Goal: Information Seeking & Learning: Learn about a topic

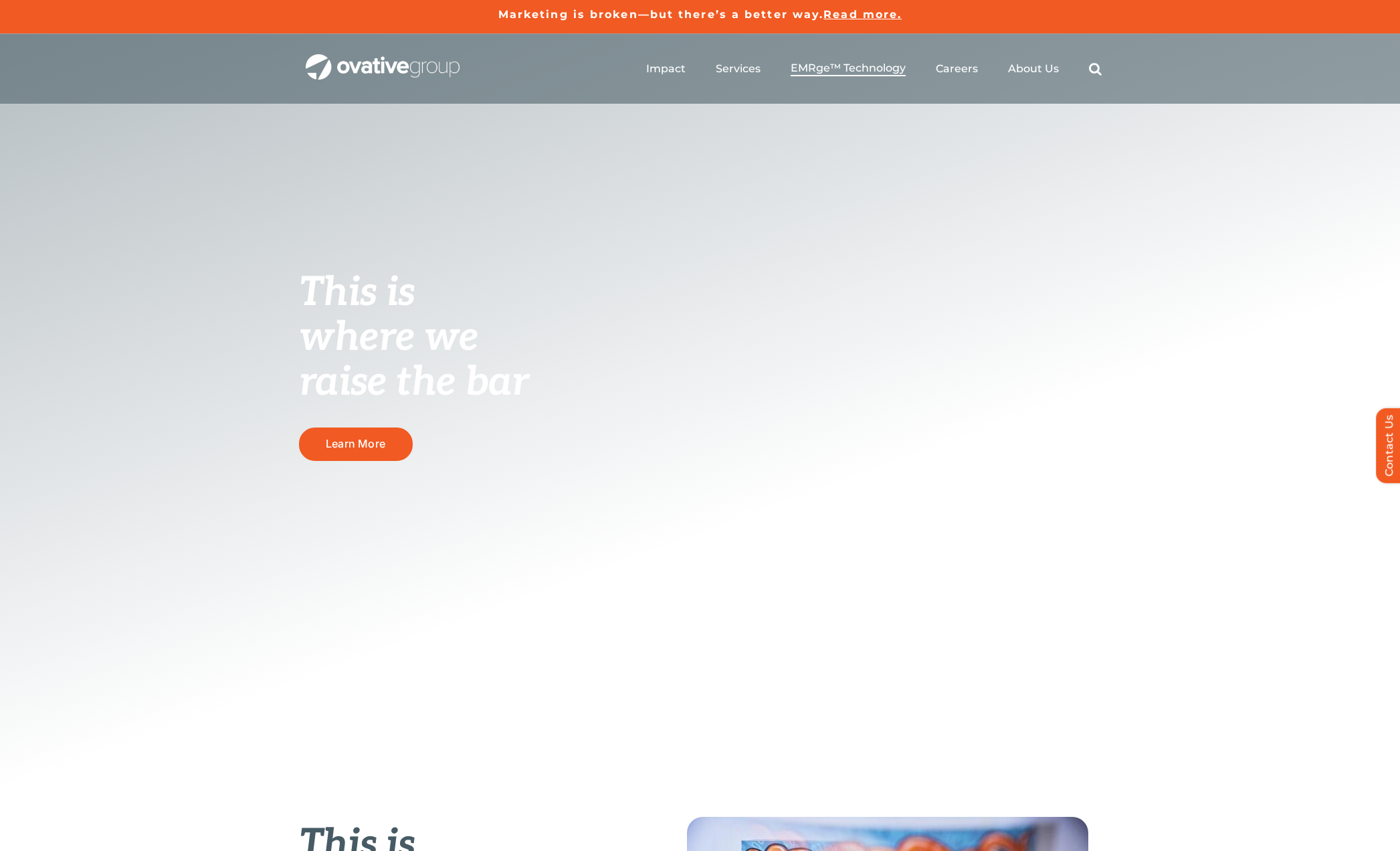
click at [875, 64] on span "EMRge™ Technology" at bounding box center [848, 68] width 115 height 14
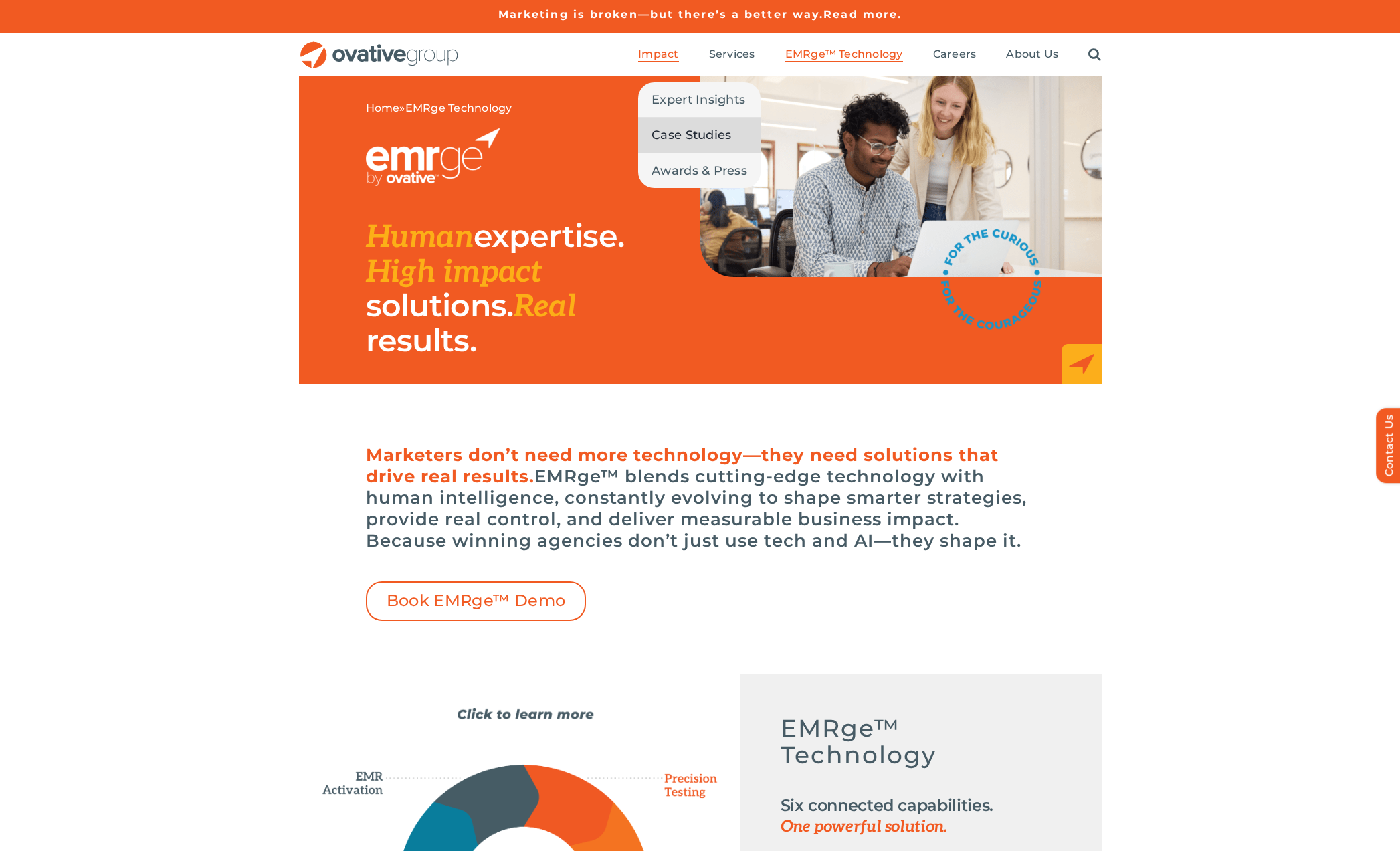
click at [674, 132] on span "Case Studies" at bounding box center [691, 135] width 79 height 19
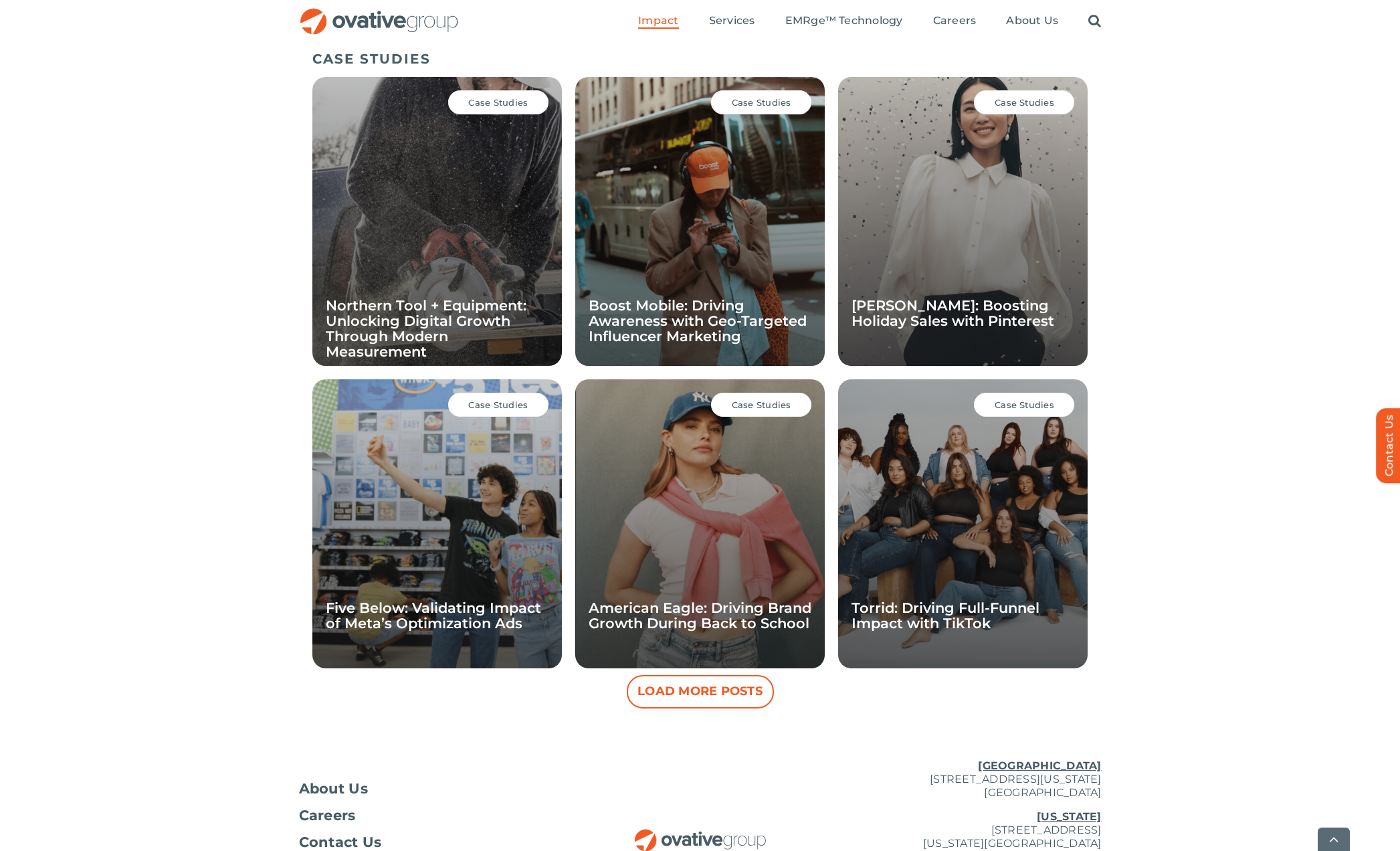
scroll to position [921, 0]
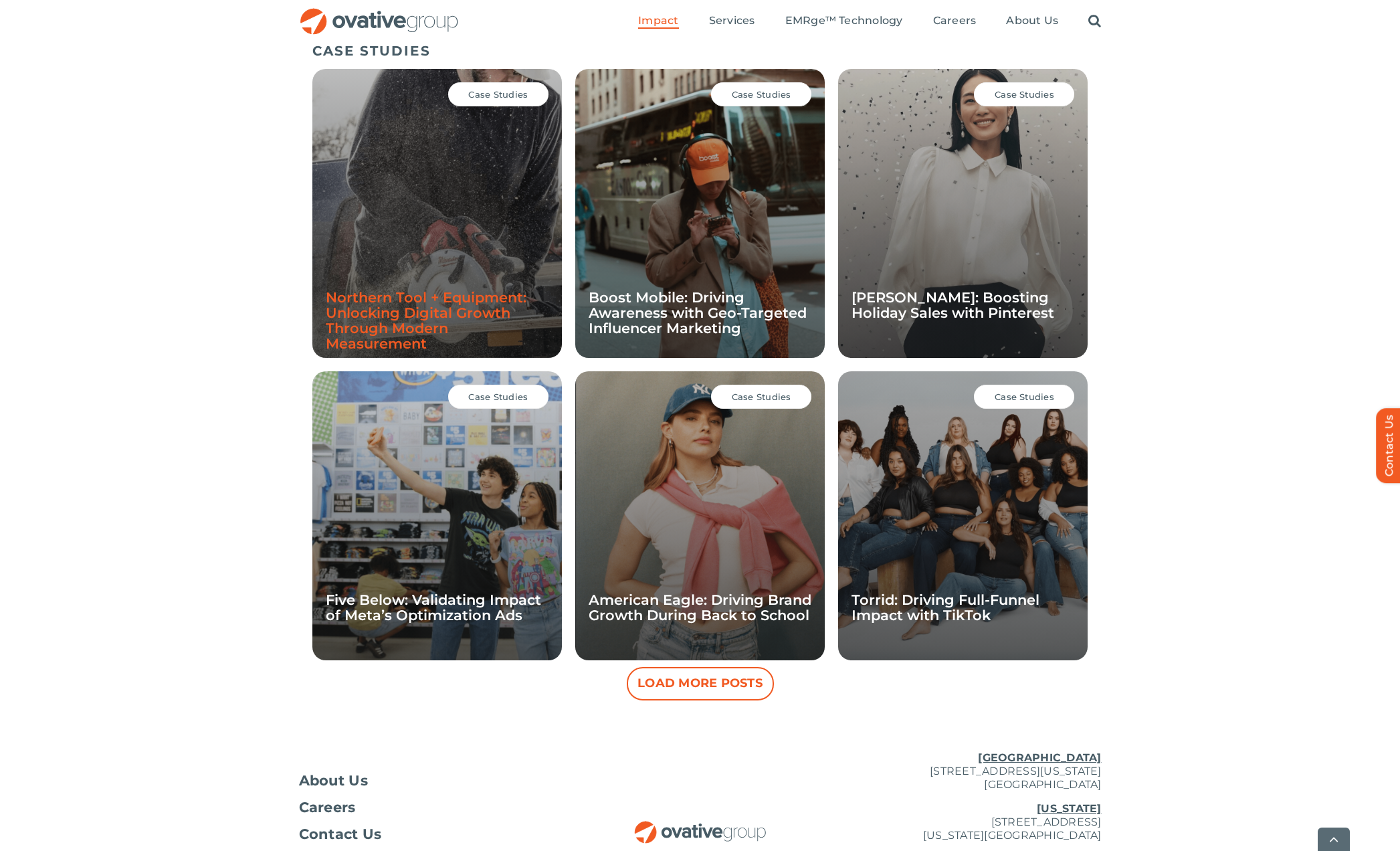
click at [454, 311] on link "Northern Tool + Equipment: Unlocking Digital Growth Through Modern Measurement" at bounding box center [426, 320] width 200 height 63
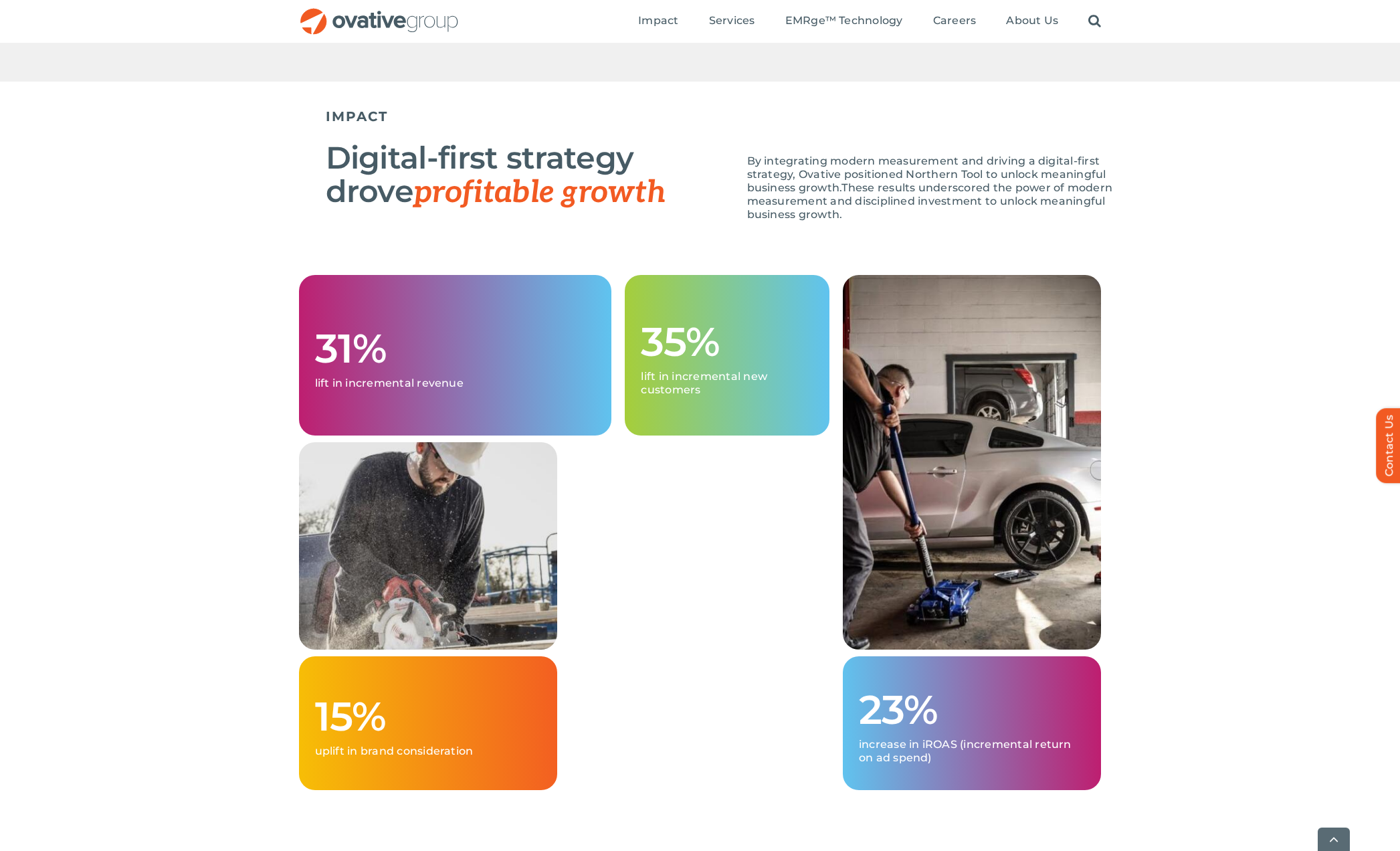
scroll to position [1404, 0]
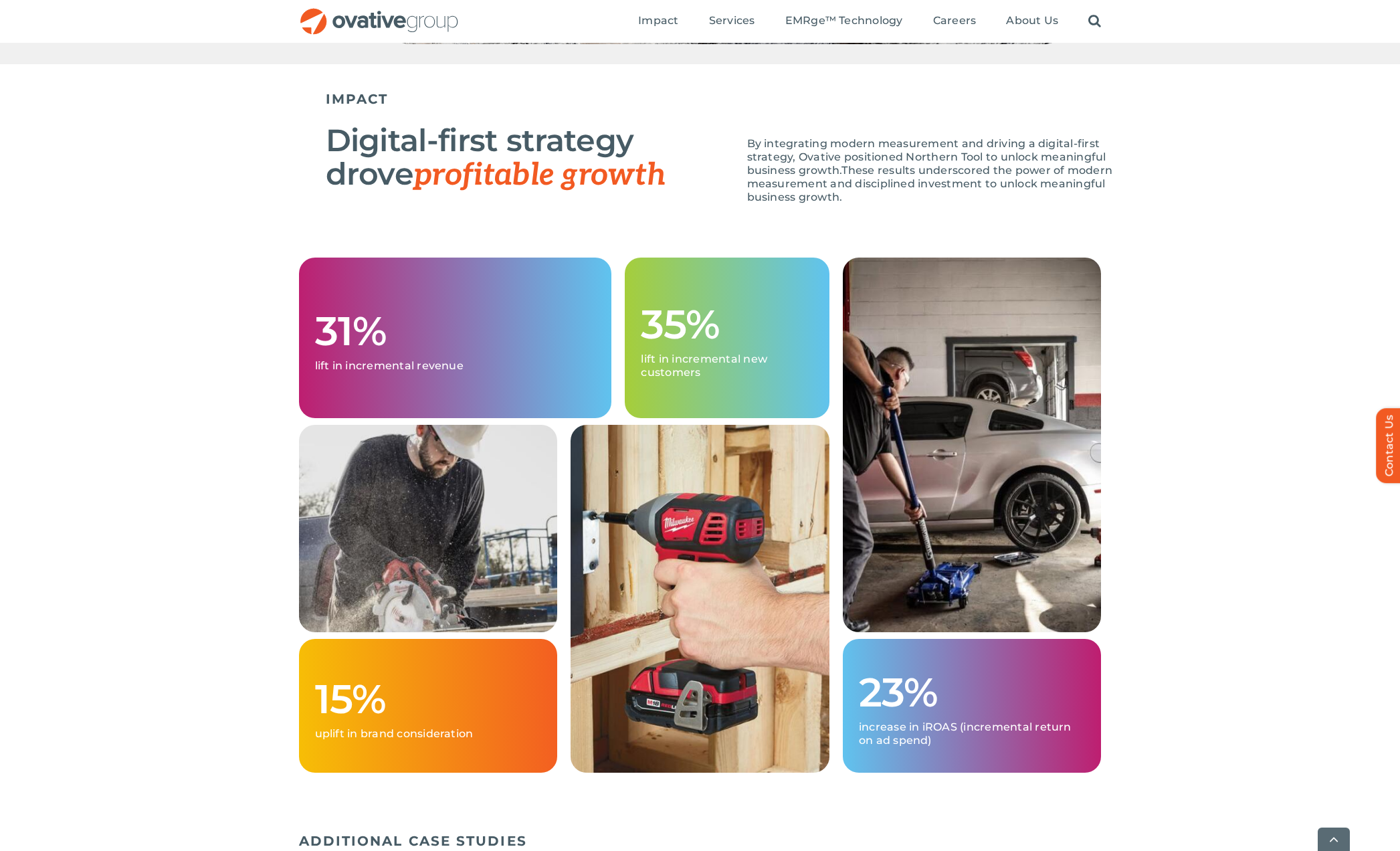
click at [1230, 107] on div "IMPACT Digital-first strategy drove profitable growth By integrating modern mea…" at bounding box center [700, 161] width 1400 height 193
